Goal: Navigation & Orientation: Go to known website

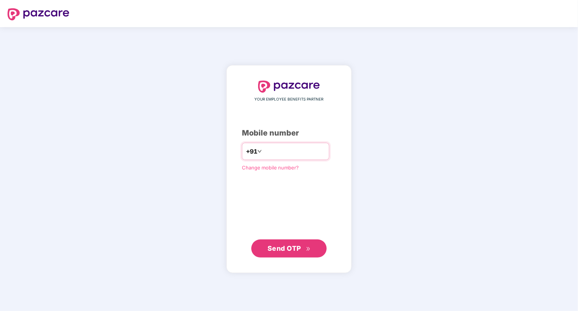
click at [296, 149] on input "number" at bounding box center [294, 151] width 62 height 12
